Goal: Information Seeking & Learning: Learn about a topic

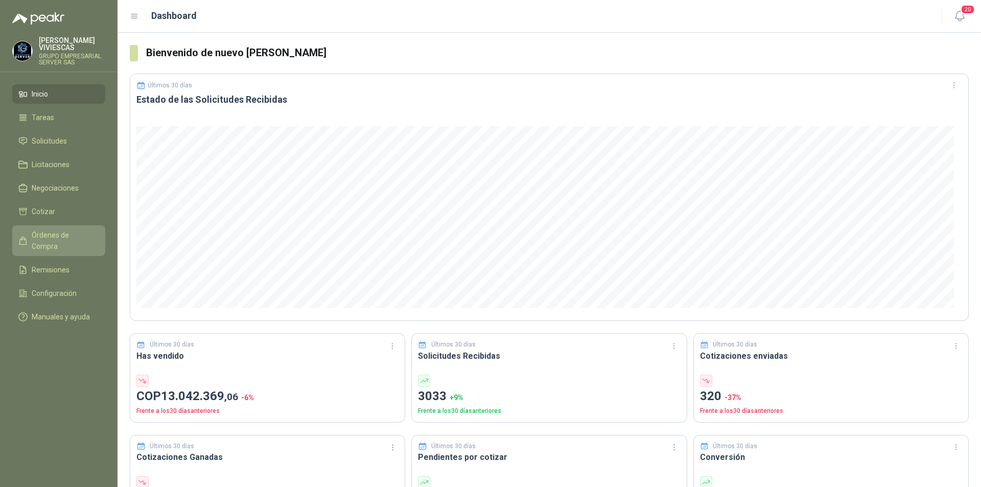
click at [49, 237] on span "Órdenes de Compra" at bounding box center [64, 241] width 64 height 22
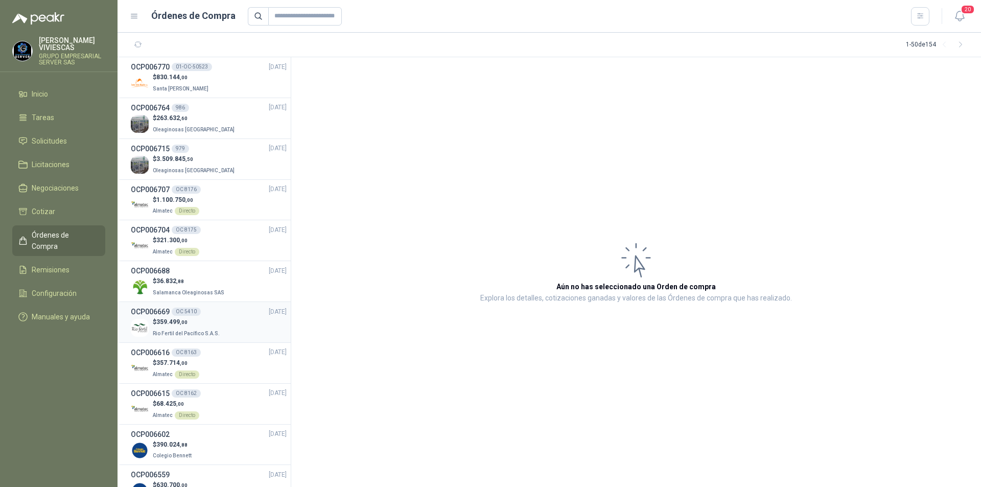
click at [229, 318] on div "$ 359.499 ,00 Rio Fertil del Pacífico S.A.S." at bounding box center [209, 327] width 156 height 21
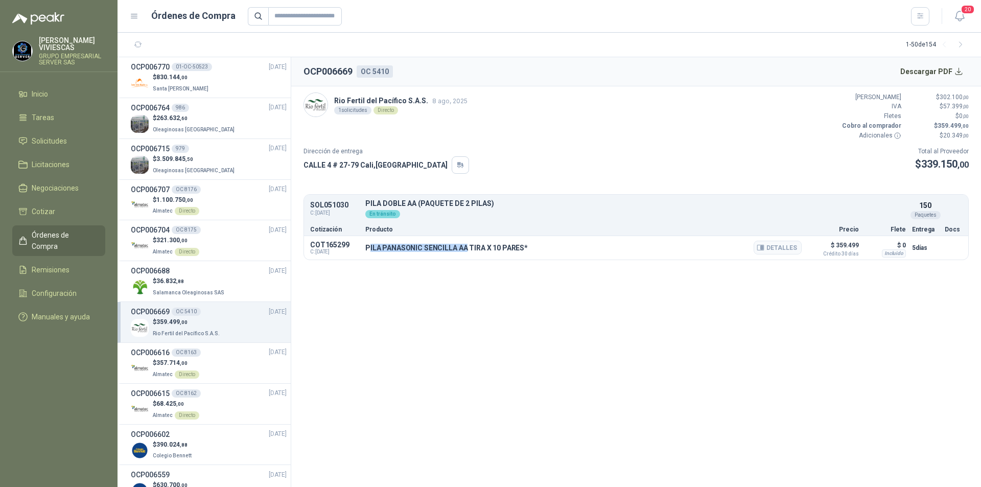
drag, startPoint x: 369, startPoint y: 244, endPoint x: 467, endPoint y: 243, distance: 98.1
click at [467, 243] on div "PILA PANASONIC SENCILLA AA TIRA X 10 PARES* Detalles" at bounding box center [583, 247] width 437 height 17
click at [365, 248] on div "COT165299 C: [DATE] PILA PANASONIC SENCILLA AA TIRA X 10 PARES* Detalles $ 359.…" at bounding box center [636, 248] width 665 height 24
drag, startPoint x: 364, startPoint y: 250, endPoint x: 523, endPoint y: 251, distance: 159.5
click at [523, 251] on div "COT165299 C: [DATE] PILA PANASONIC SENCILLA AA TIRA X 10 PARES* Detalles $ 359.…" at bounding box center [636, 248] width 665 height 24
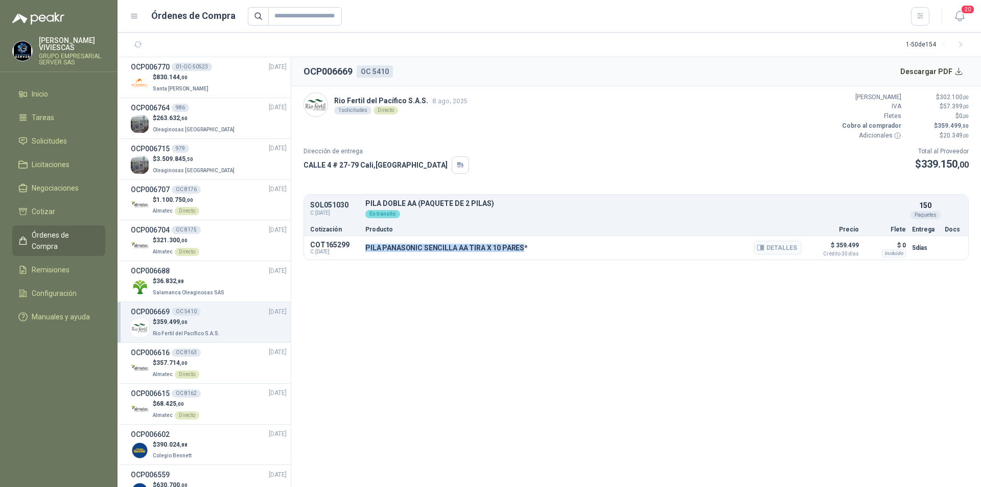
copy p "PILA PANASONIC SENCILLA AA TIRA X 10 PARES"
click at [791, 249] on button "Detalles" at bounding box center [778, 248] width 48 height 14
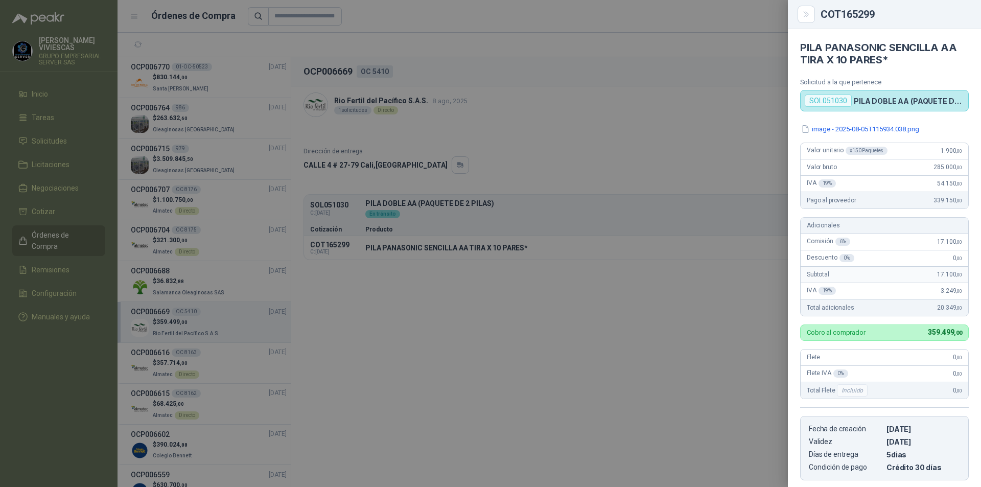
click at [643, 137] on div at bounding box center [490, 243] width 981 height 487
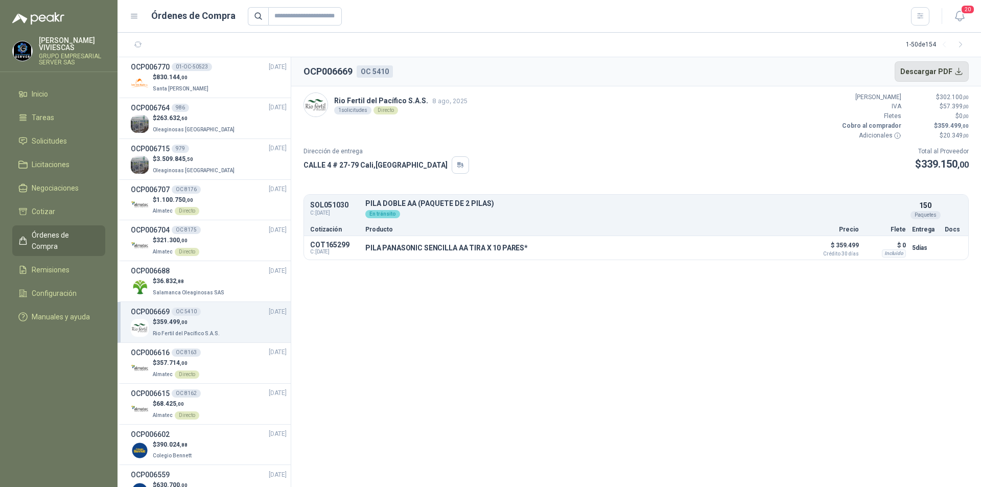
click at [926, 68] on button "Descargar PDF" at bounding box center [932, 71] width 75 height 20
click at [215, 286] on p "Salamanca Oleaginosas SAS" at bounding box center [190, 291] width 74 height 11
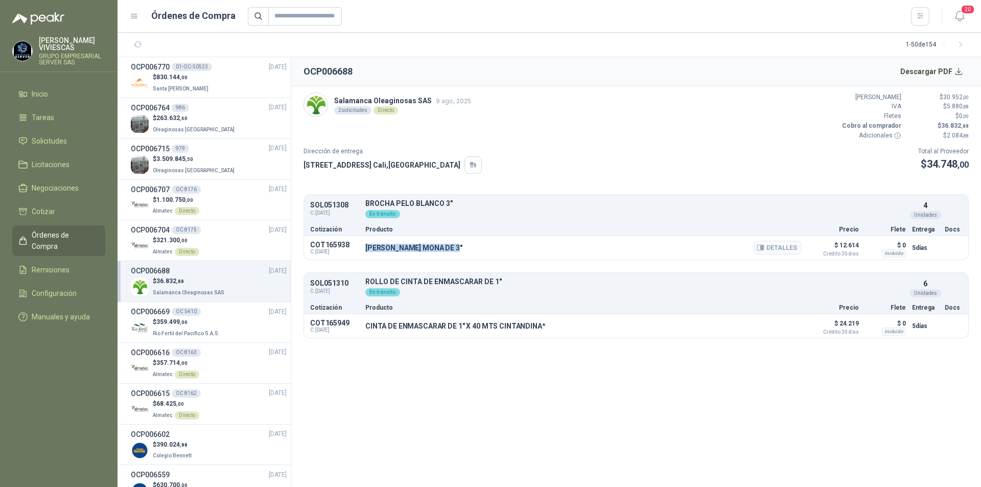
drag, startPoint x: 364, startPoint y: 247, endPoint x: 460, endPoint y: 243, distance: 95.7
click at [460, 243] on div "COT165938 C: [DATE] [PERSON_NAME] MONA DE 3" Detalles $ 12.614 Crédito 30 días …" at bounding box center [636, 248] width 665 height 24
copy p "[PERSON_NAME] MONA DE 3""
click at [791, 244] on button "Detalles" at bounding box center [778, 248] width 48 height 14
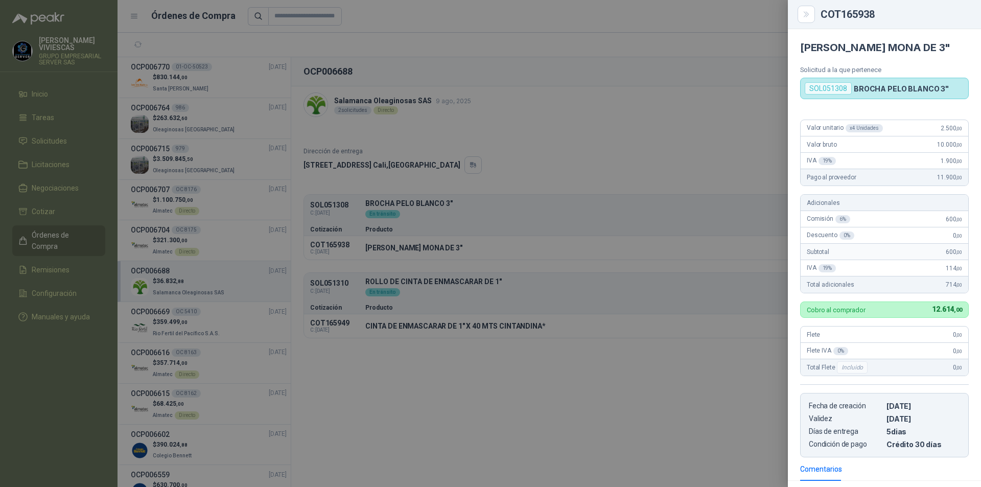
click at [467, 304] on div at bounding box center [490, 243] width 981 height 487
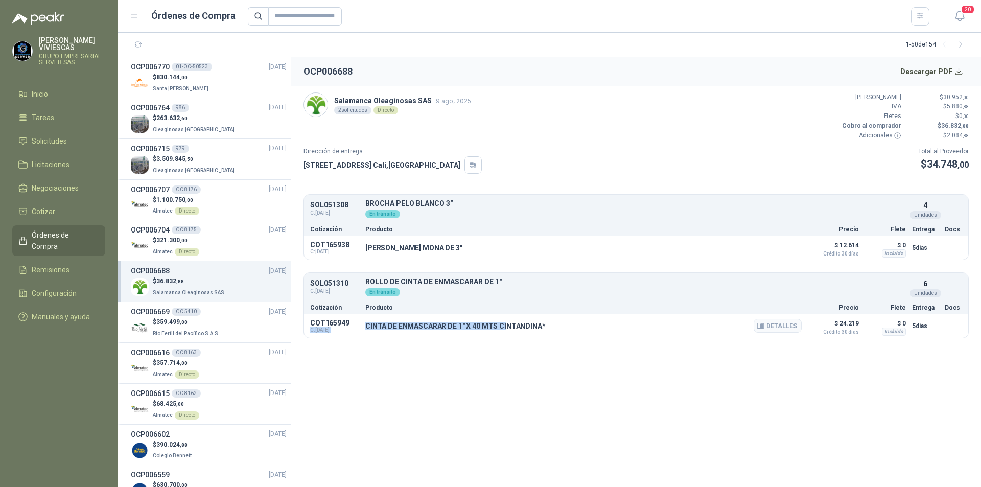
drag, startPoint x: 362, startPoint y: 322, endPoint x: 503, endPoint y: 328, distance: 141.7
click at [503, 328] on div "COT165949 C: [DATE] CINTA DE ENMASCARAR DE 1" X 40 MTS CINTANDINA* Detalles $ 2…" at bounding box center [636, 326] width 665 height 24
click at [419, 334] on div "CINTA DE ENMASCARAR DE 1" X 40 MTS CINTANDINA* Detalles" at bounding box center [583, 325] width 437 height 17
drag, startPoint x: 364, startPoint y: 323, endPoint x: 542, endPoint y: 326, distance: 178.4
click at [542, 326] on div "COT165949 C: [DATE] CINTA DE ENMASCARAR DE 1" X 40 MTS CINTANDINA* Detalles $ 2…" at bounding box center [636, 326] width 665 height 24
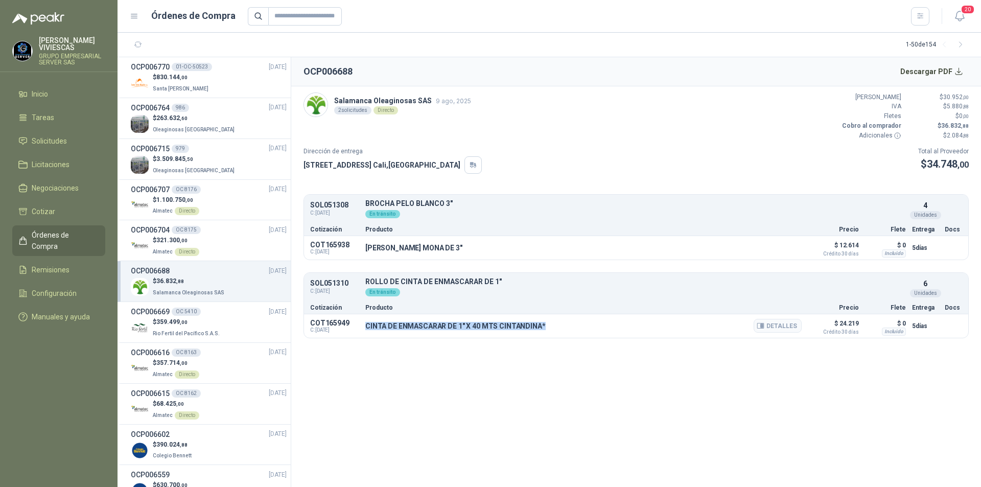
copy p "CINTA DE ENMASCARAR DE 1" X 40 MTS CINTANDINA*"
click at [769, 329] on button "Detalles" at bounding box center [778, 326] width 48 height 14
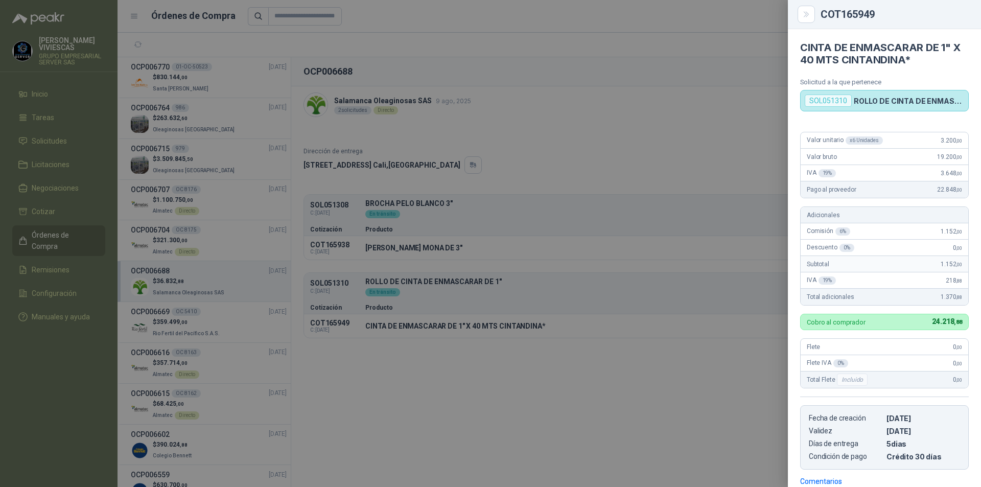
click at [634, 230] on div at bounding box center [490, 243] width 981 height 487
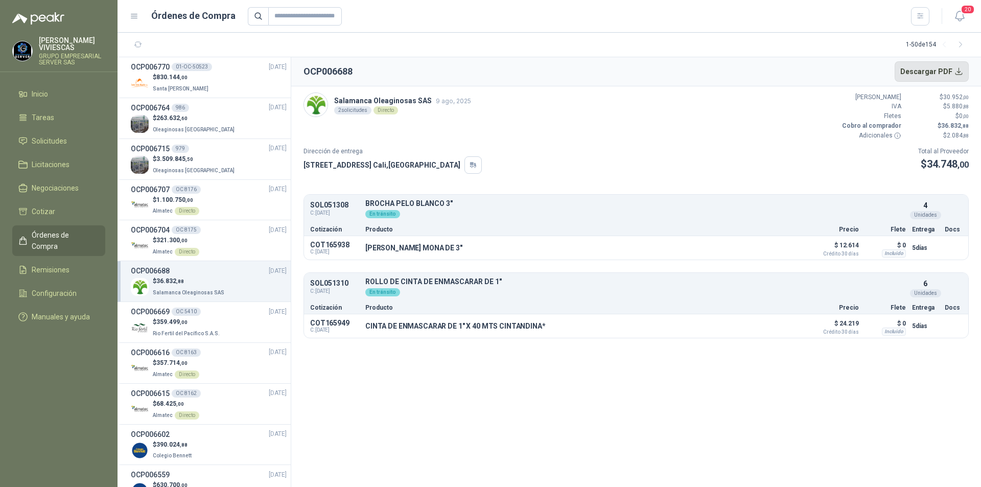
click at [935, 63] on button "Descargar PDF" at bounding box center [932, 71] width 75 height 20
click at [232, 81] on div "$ 830.144 ,00 Santa [PERSON_NAME]" at bounding box center [209, 83] width 156 height 21
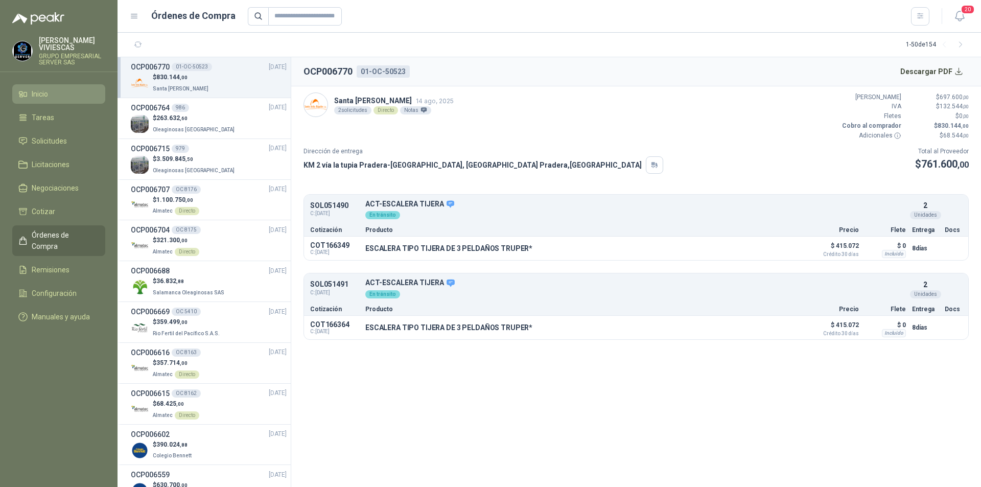
click at [88, 91] on li "Inicio" at bounding box center [58, 93] width 81 height 11
